Goal: Task Accomplishment & Management: Use online tool/utility

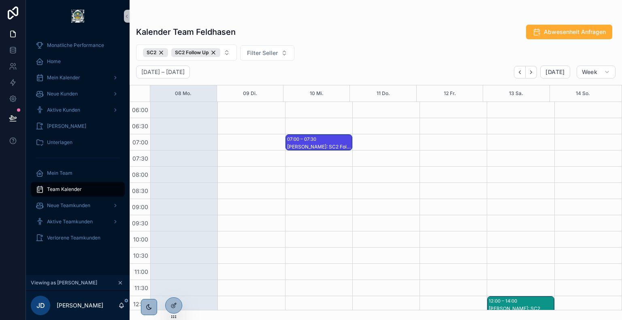
scroll to position [236, 0]
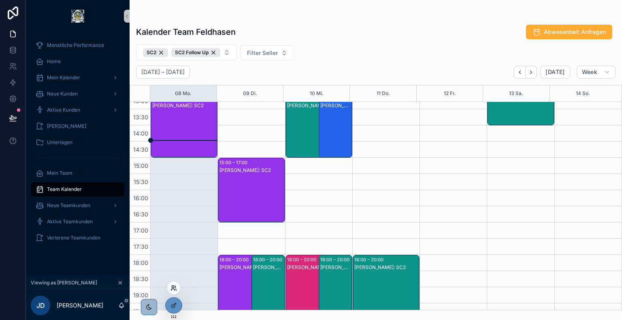
click at [171, 287] on icon at bounding box center [174, 288] width 6 height 6
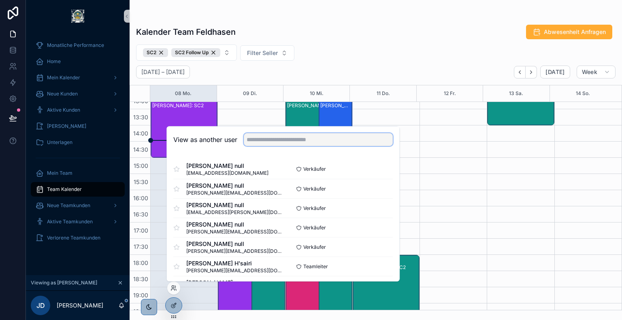
click at [293, 141] on input "text" at bounding box center [318, 139] width 149 height 13
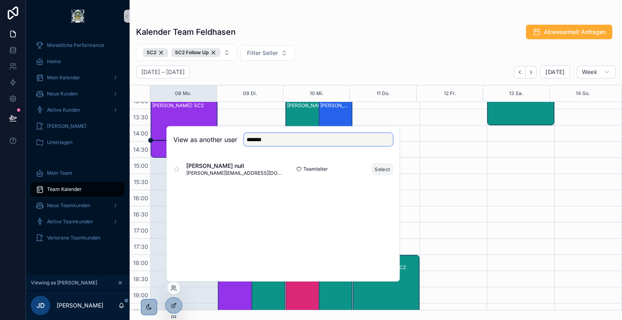
type input "*******"
click at [380, 169] on button "Select" at bounding box center [382, 169] width 21 height 12
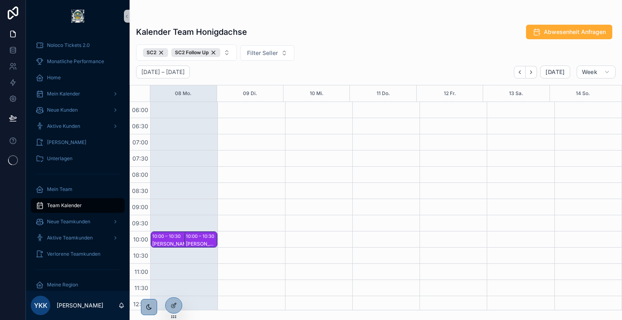
scroll to position [194, 0]
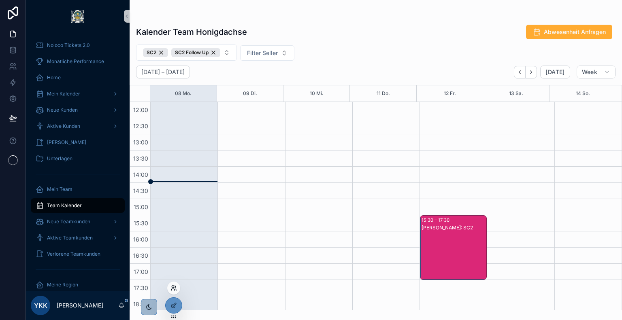
click at [174, 290] on icon at bounding box center [174, 288] width 6 height 6
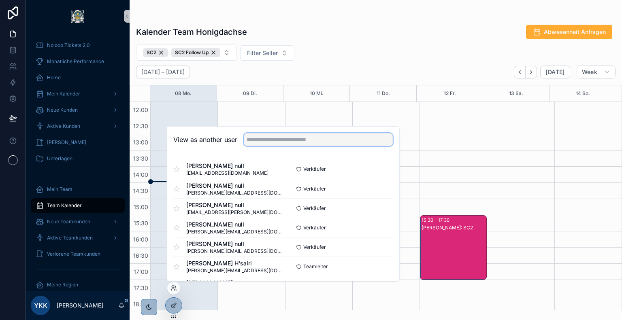
click at [281, 142] on input "text" at bounding box center [318, 139] width 149 height 13
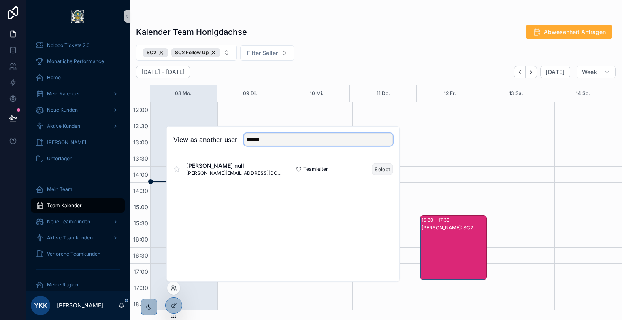
type input "******"
click at [380, 170] on button "Select" at bounding box center [382, 169] width 21 height 12
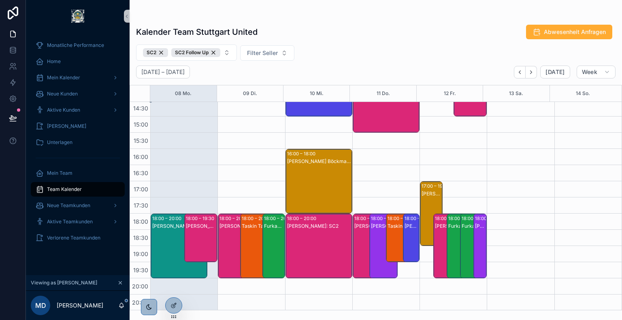
scroll to position [299, 0]
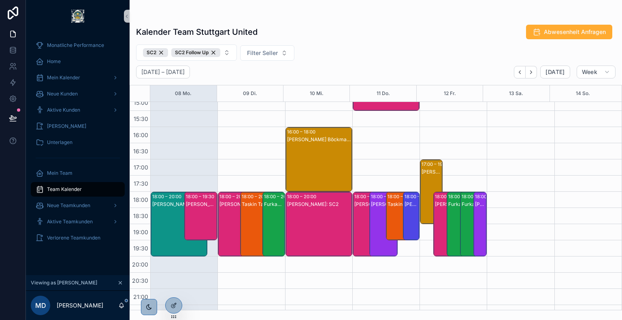
click at [203, 208] on div "Dawid Rack: SC2 Follow Up" at bounding box center [201, 224] width 31 height 47
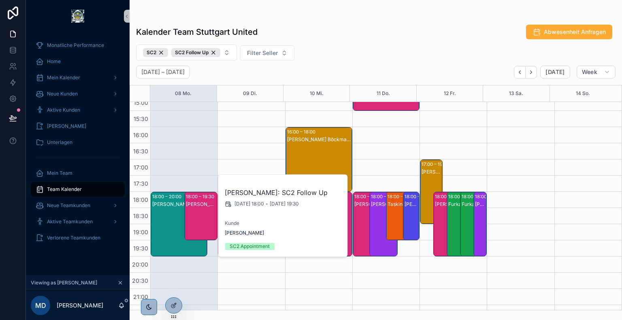
click at [185, 208] on div "18:00 – 19:30 Dawid Rack: SC2 Follow Up" at bounding box center [201, 216] width 33 height 48
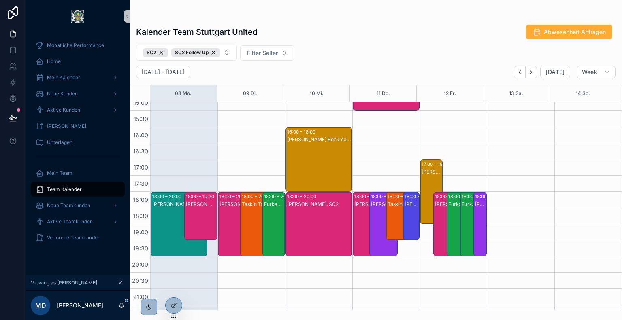
click at [177, 209] on div "David Karlin: SC2" at bounding box center [179, 232] width 54 height 63
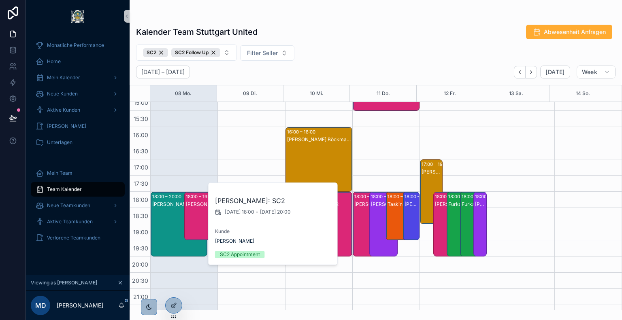
click at [365, 38] on div "Kalender Team Stuttgart United Abwesenheit Anfragen" at bounding box center [376, 31] width 480 height 15
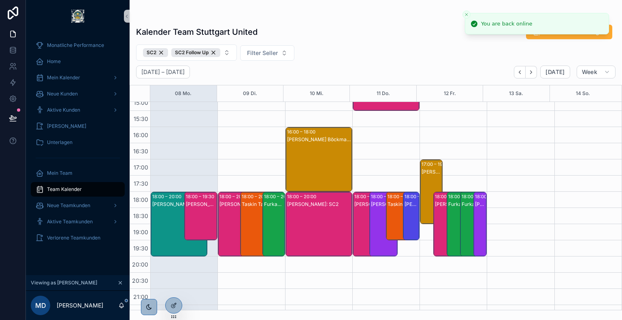
click at [467, 15] on icon "Close toast" at bounding box center [466, 14] width 5 height 5
